Goal: Task Accomplishment & Management: Manage account settings

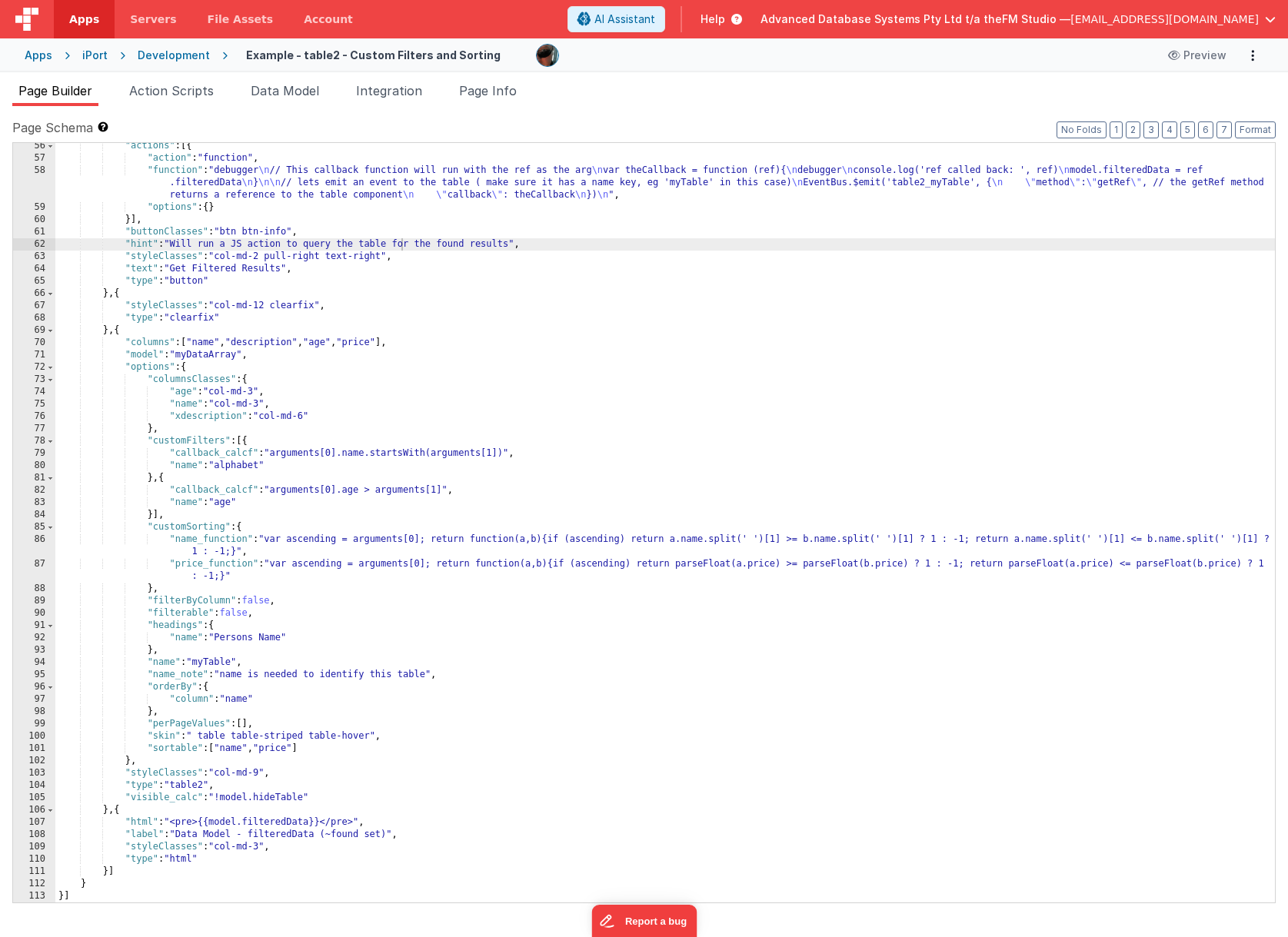
scroll to position [703, 0]
click at [157, 17] on span "Servers" at bounding box center [152, 19] width 46 height 15
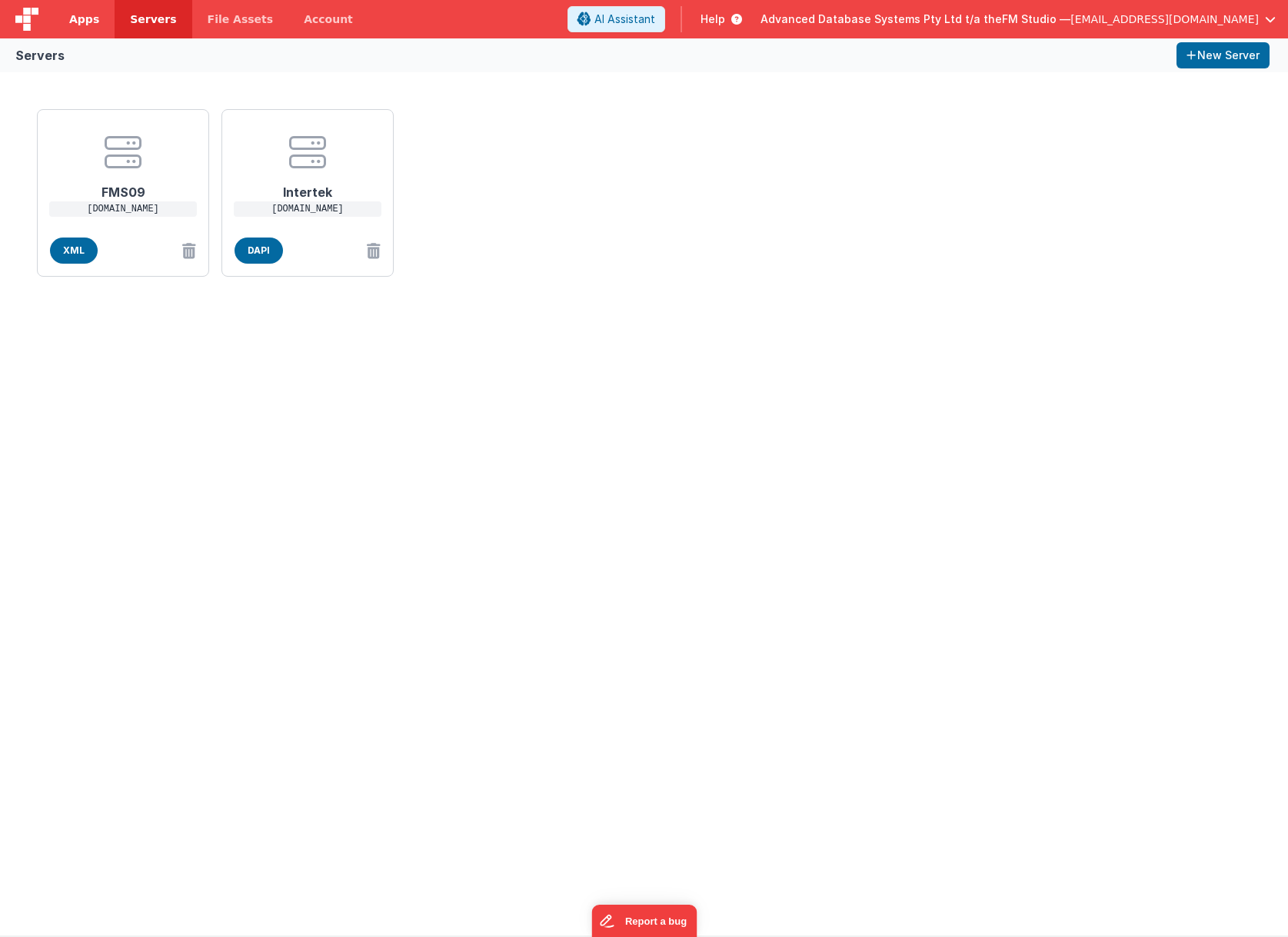
click at [89, 23] on span "Apps" at bounding box center [83, 19] width 30 height 15
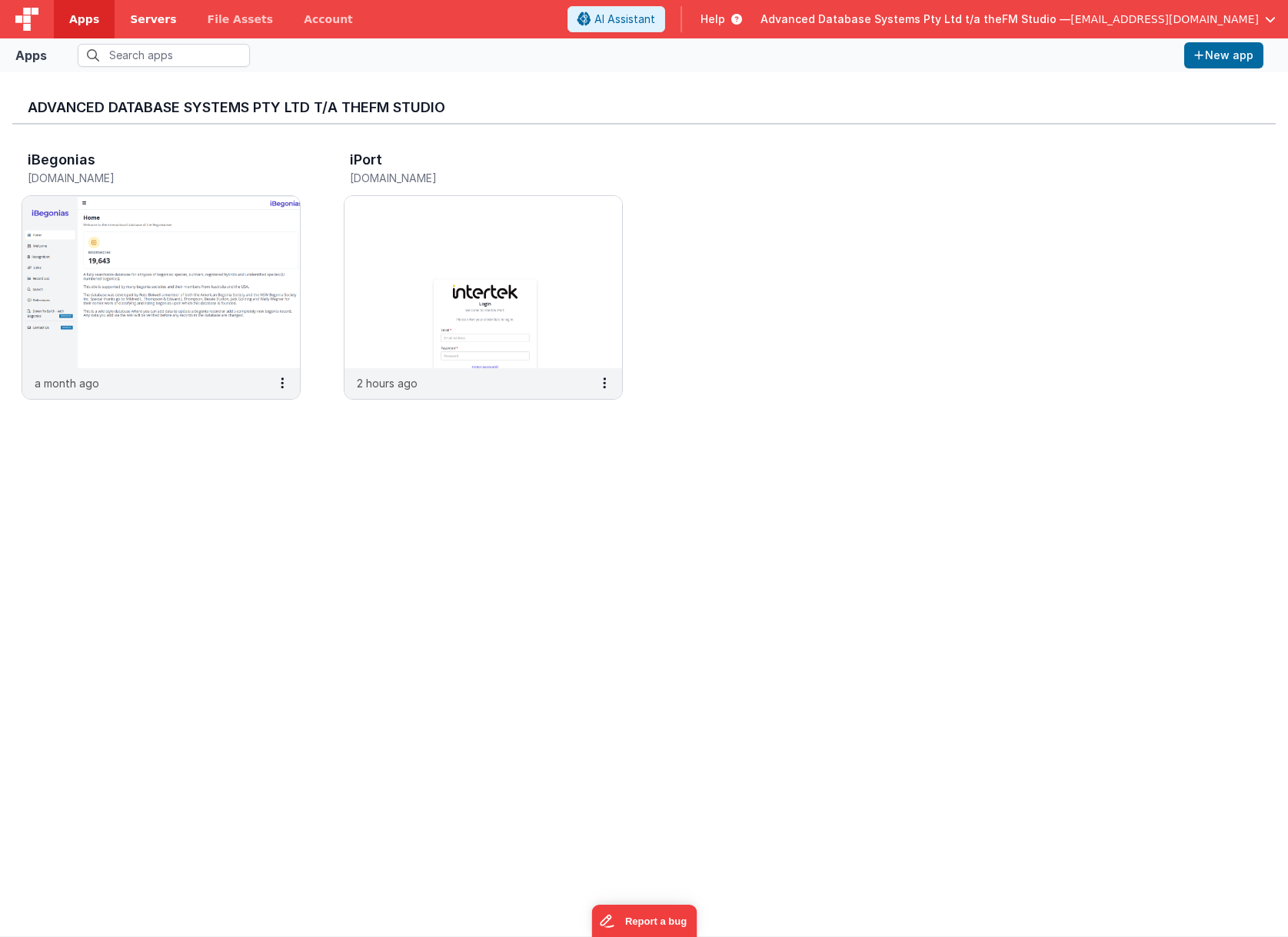
click at [146, 22] on span "Servers" at bounding box center [152, 19] width 46 height 15
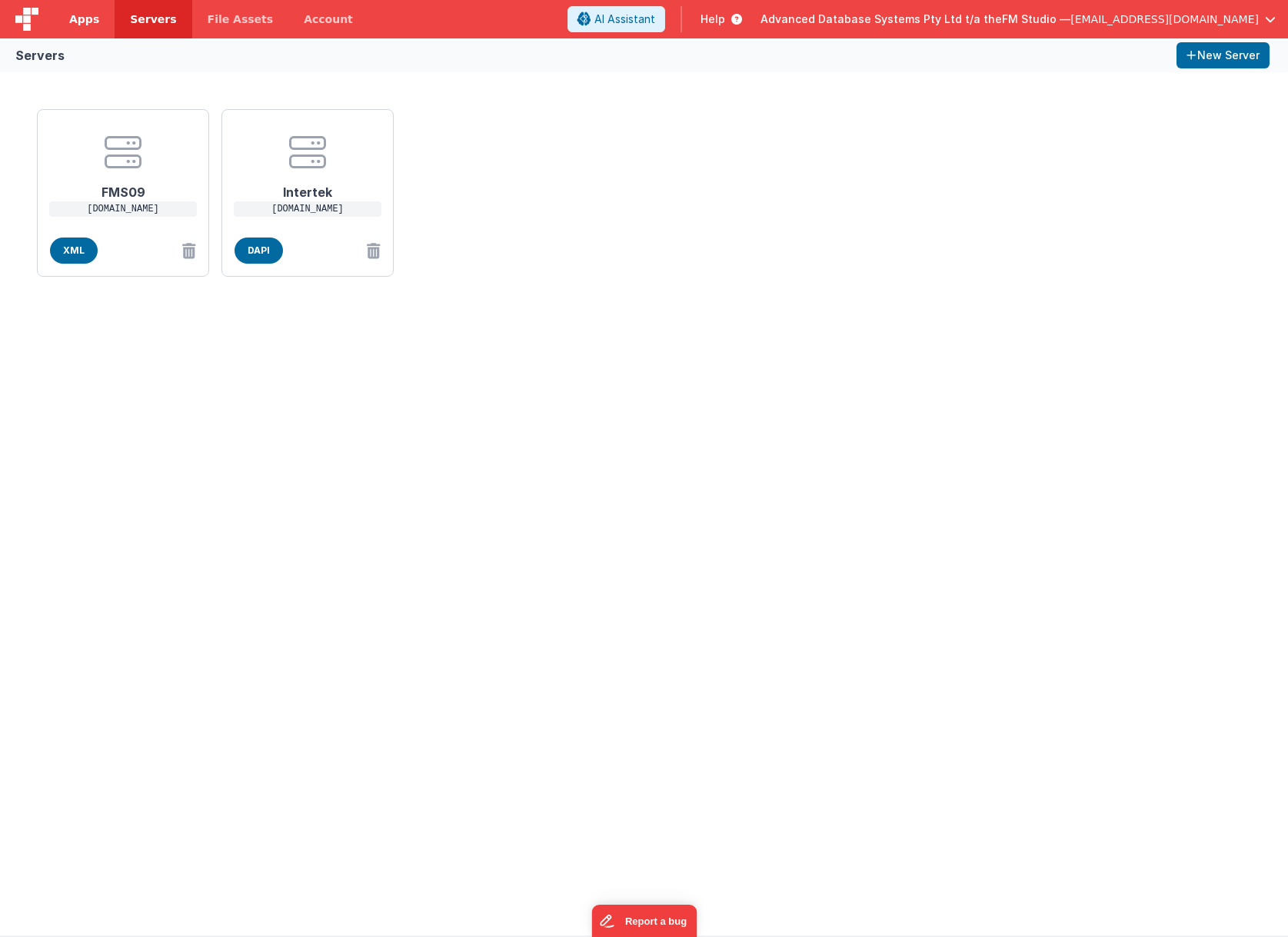
click at [84, 26] on span "Apps" at bounding box center [83, 19] width 30 height 15
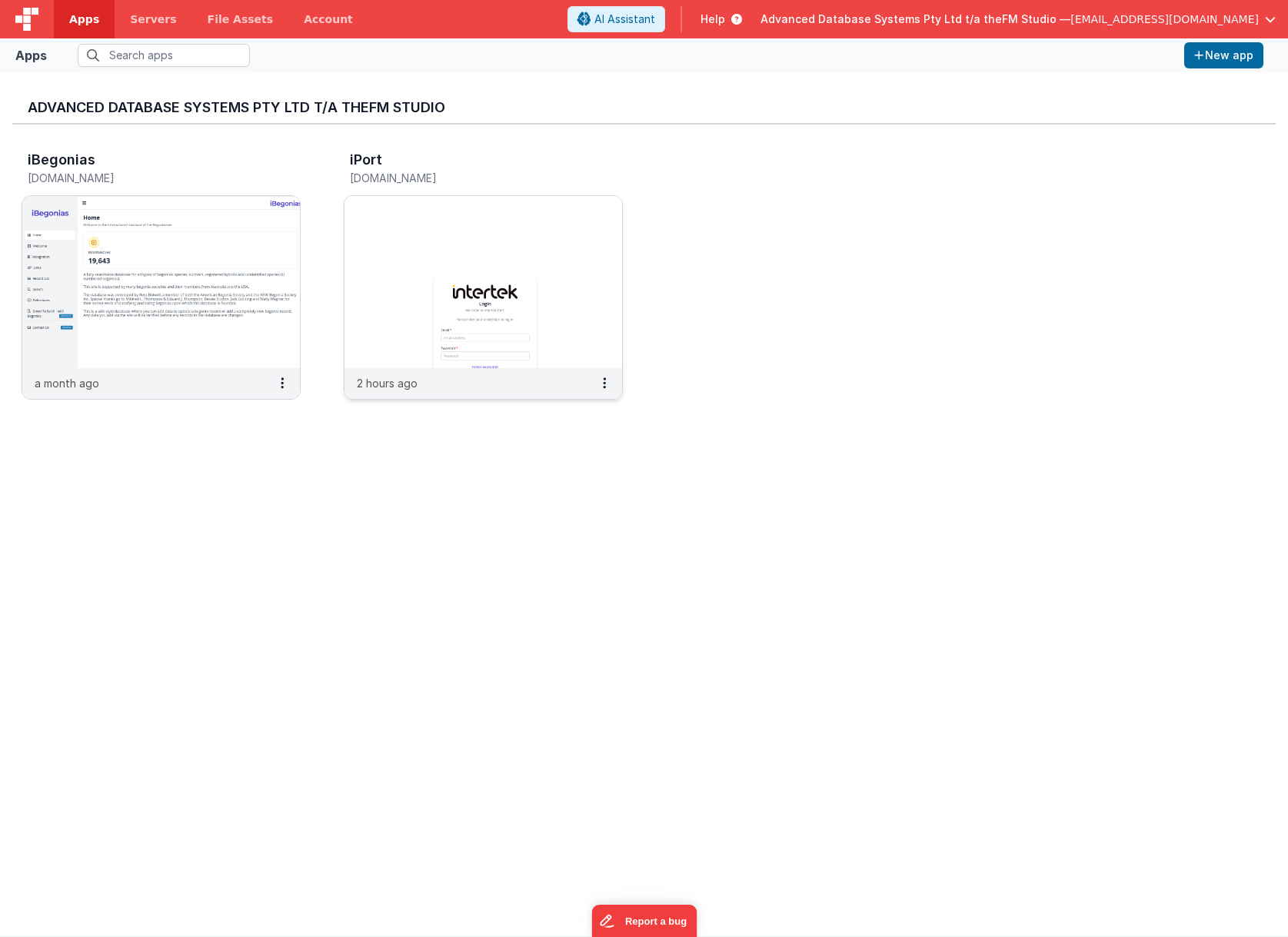
click at [501, 260] on img at bounding box center [483, 282] width 277 height 172
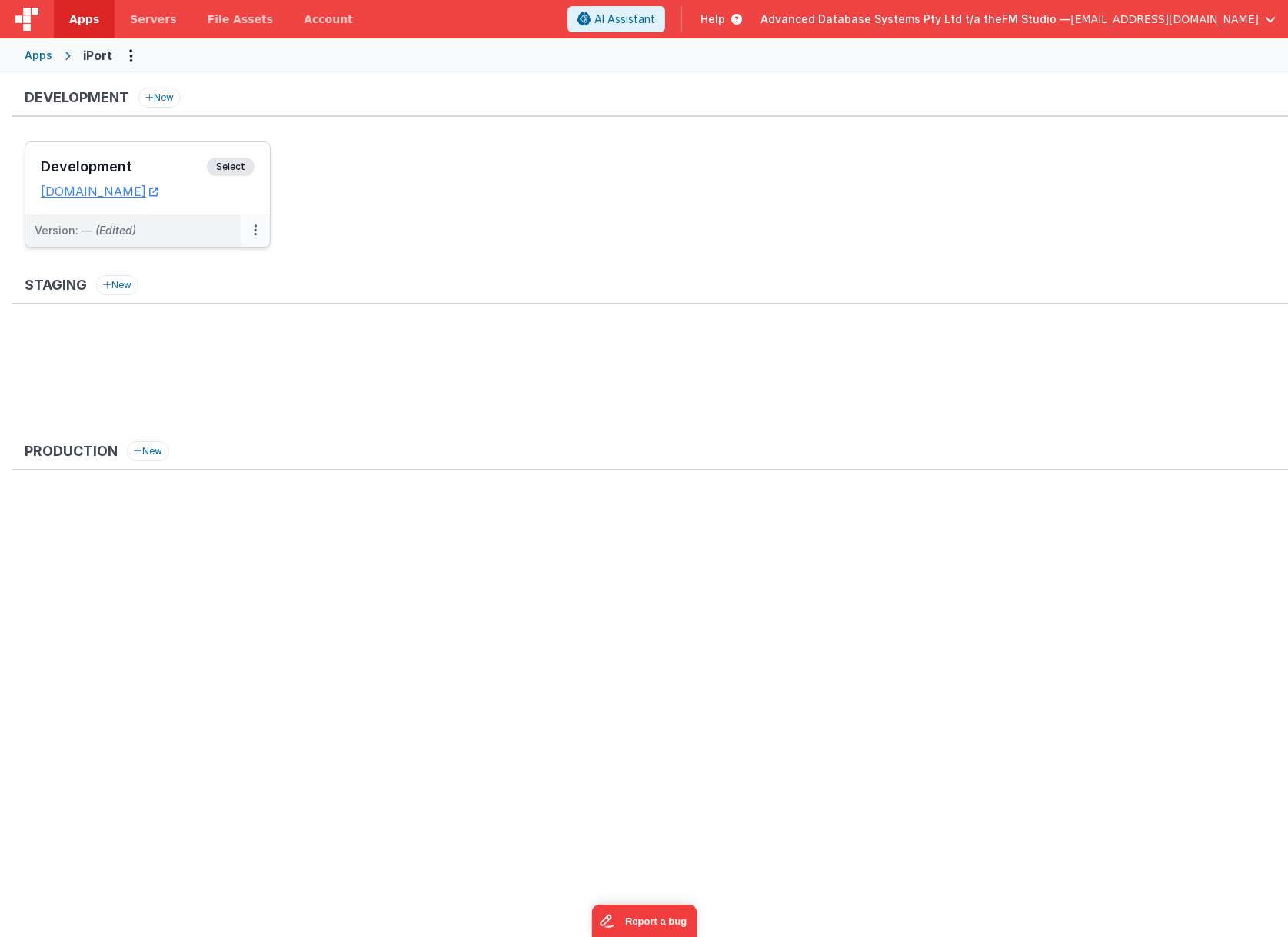
click at [252, 228] on button at bounding box center [255, 231] width 29 height 33
click at [202, 262] on link "Edit" at bounding box center [202, 265] width 135 height 28
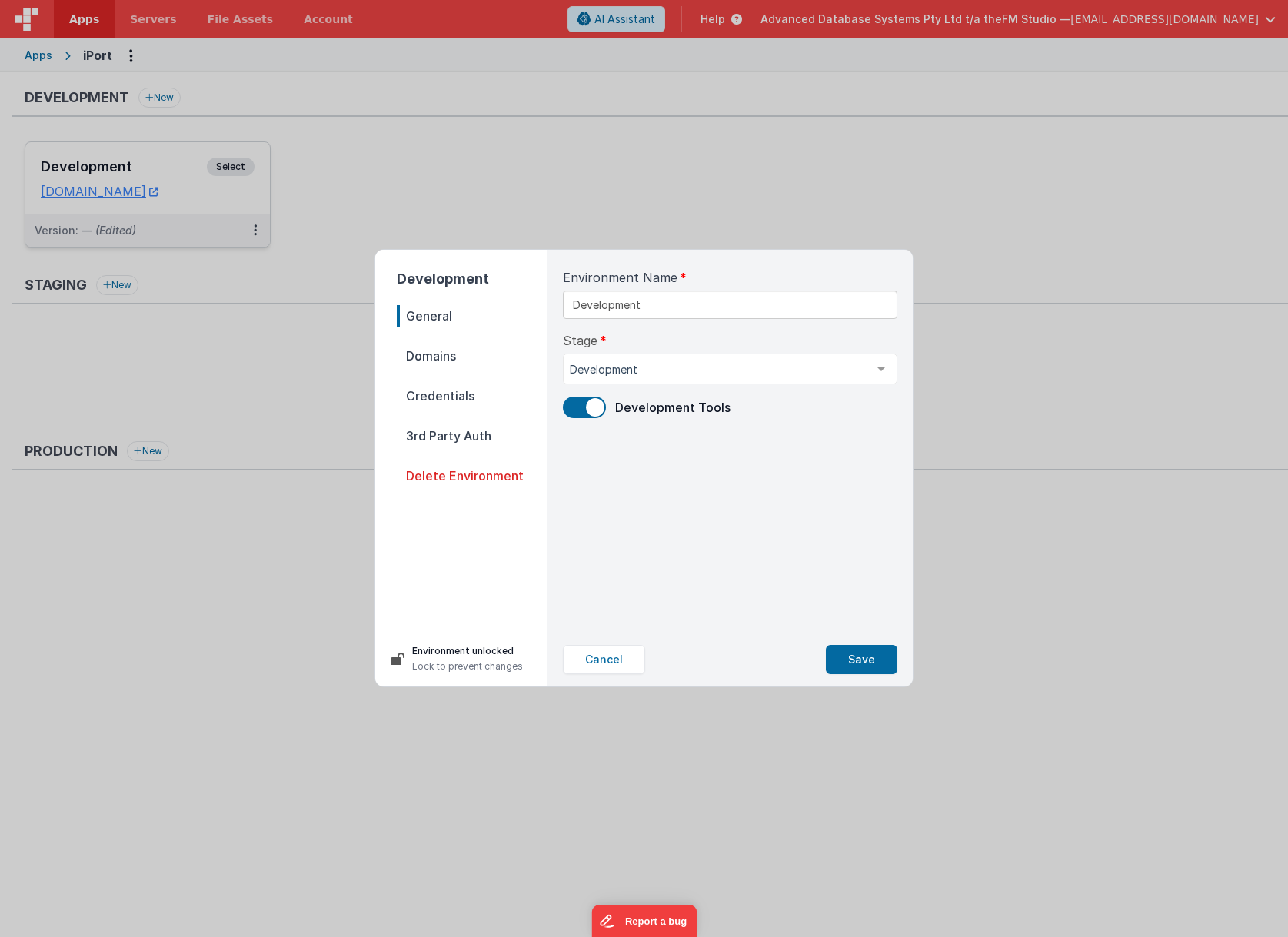
click at [438, 393] on span "Credentials" at bounding box center [472, 396] width 150 height 22
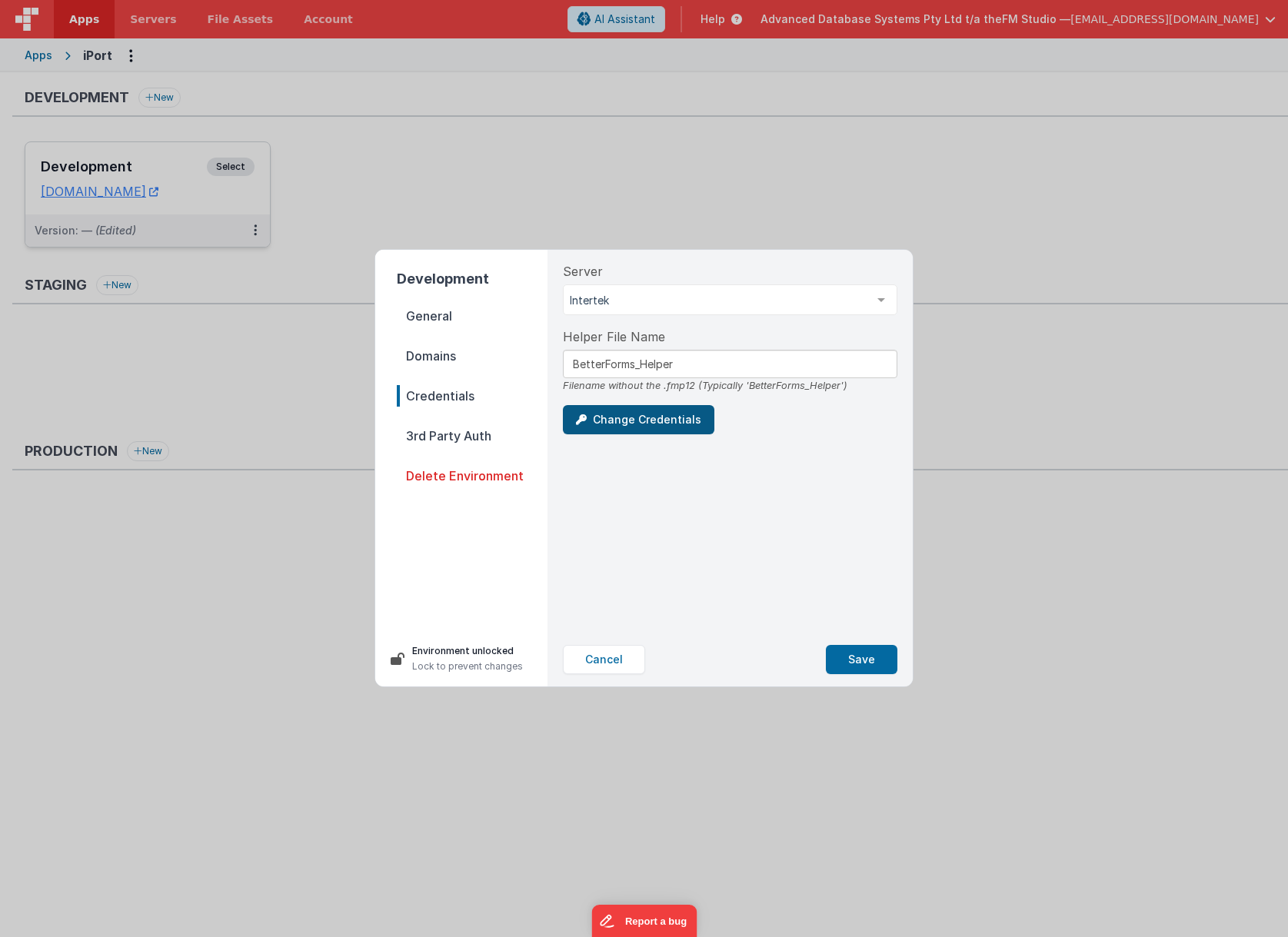
click at [638, 427] on button "Change Credentials" at bounding box center [638, 419] width 151 height 29
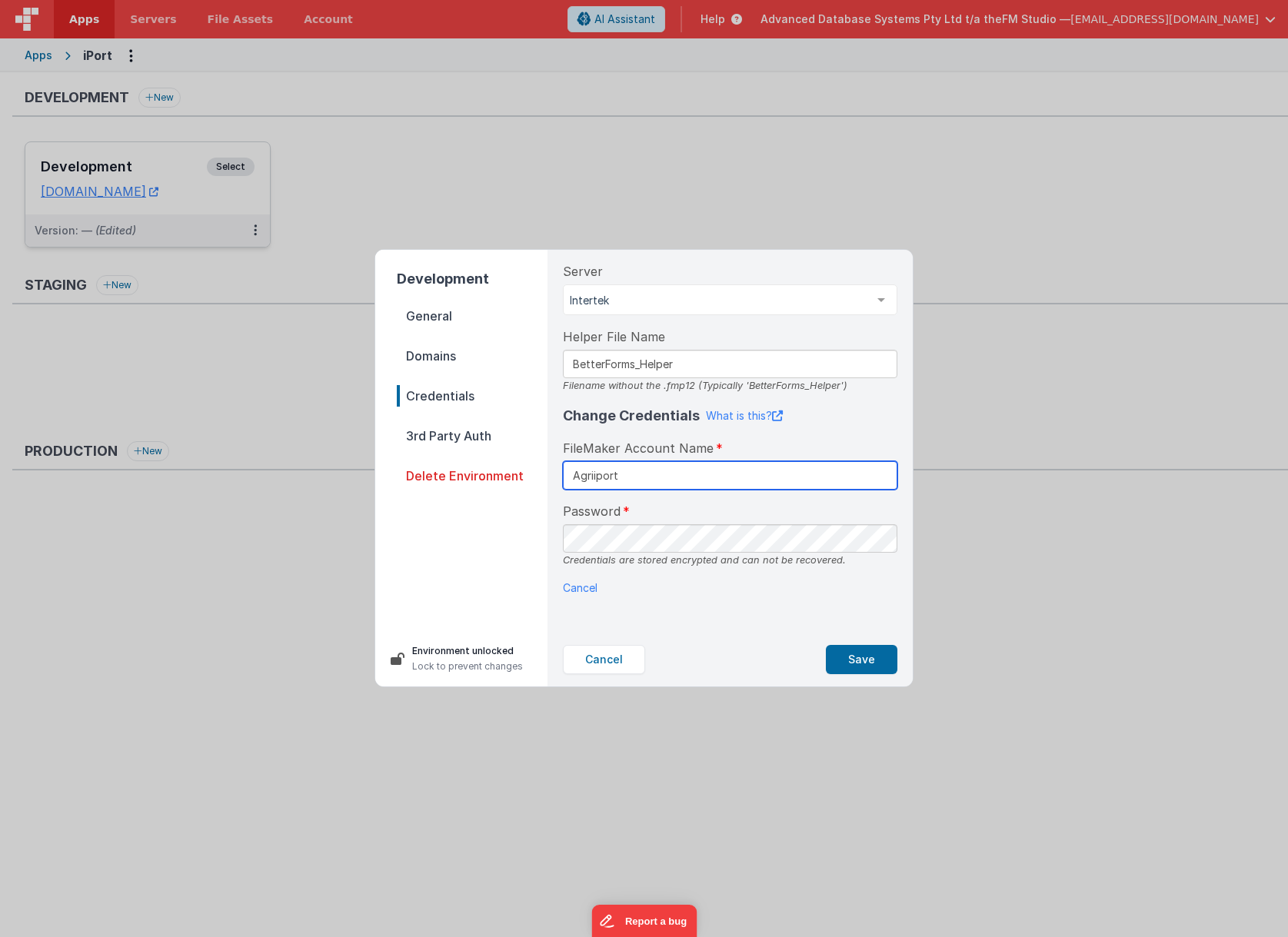
type input "Agriiport"
click at [866, 662] on button "Save" at bounding box center [861, 659] width 72 height 29
